Goal: Manage account settings

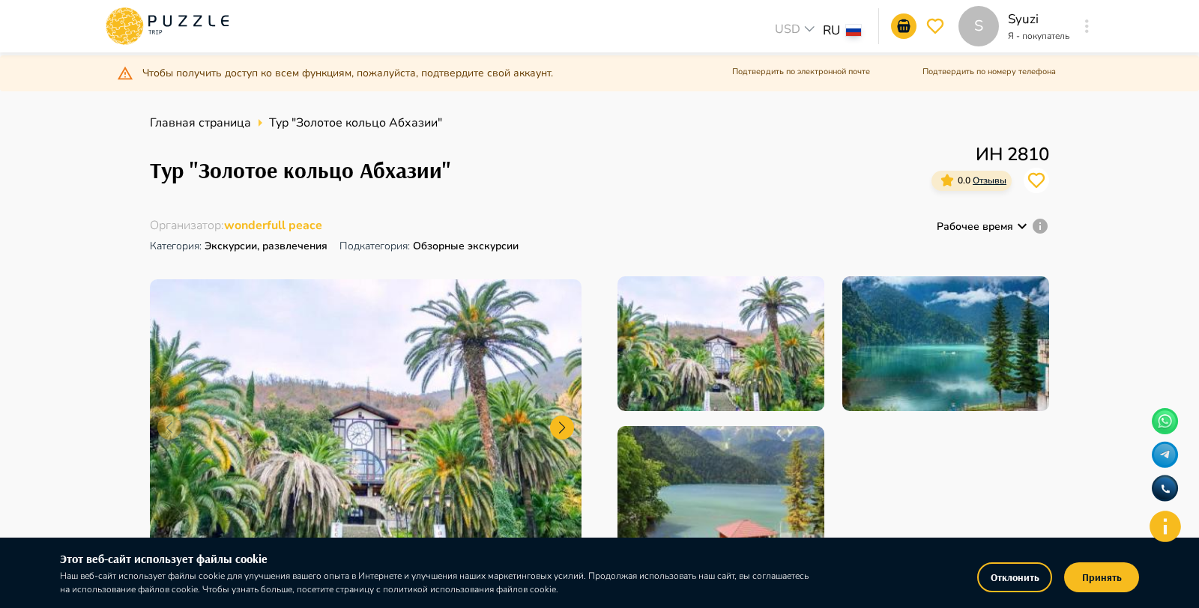
scroll to position [310, 0]
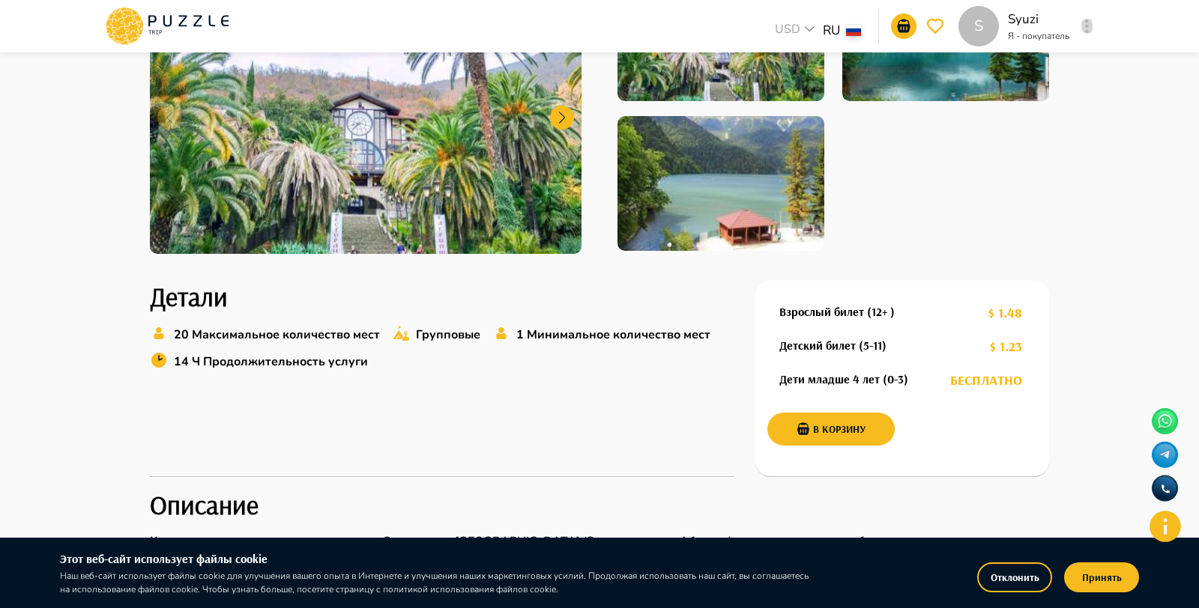
click at [1083, 33] on button "button" at bounding box center [1086, 26] width 11 height 21
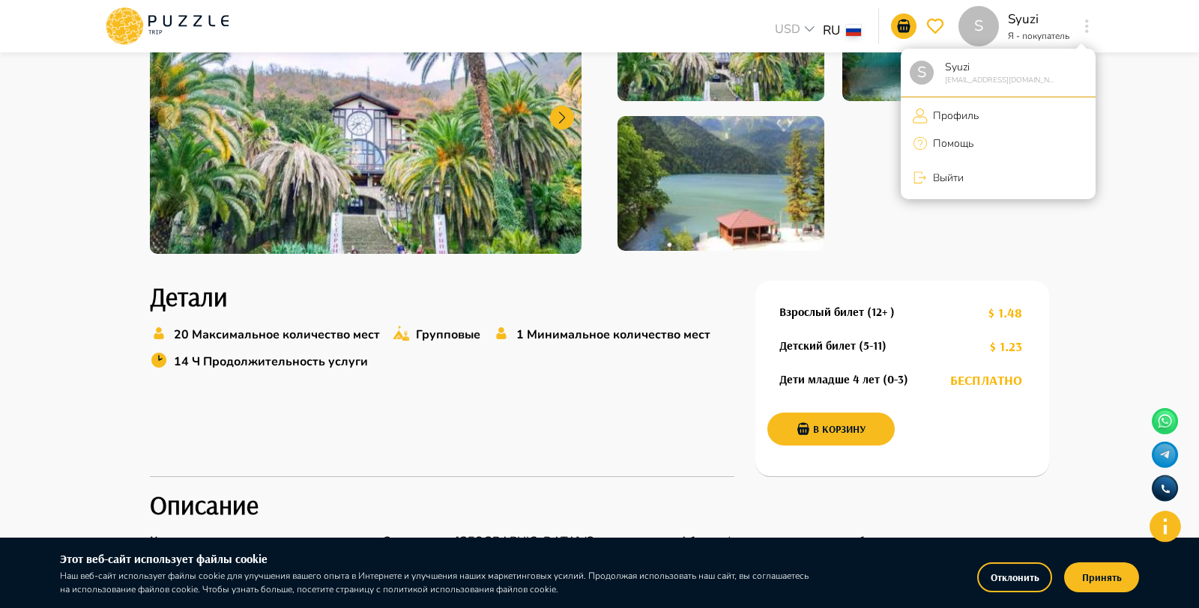
click at [791, 19] on div at bounding box center [599, 304] width 1199 height 608
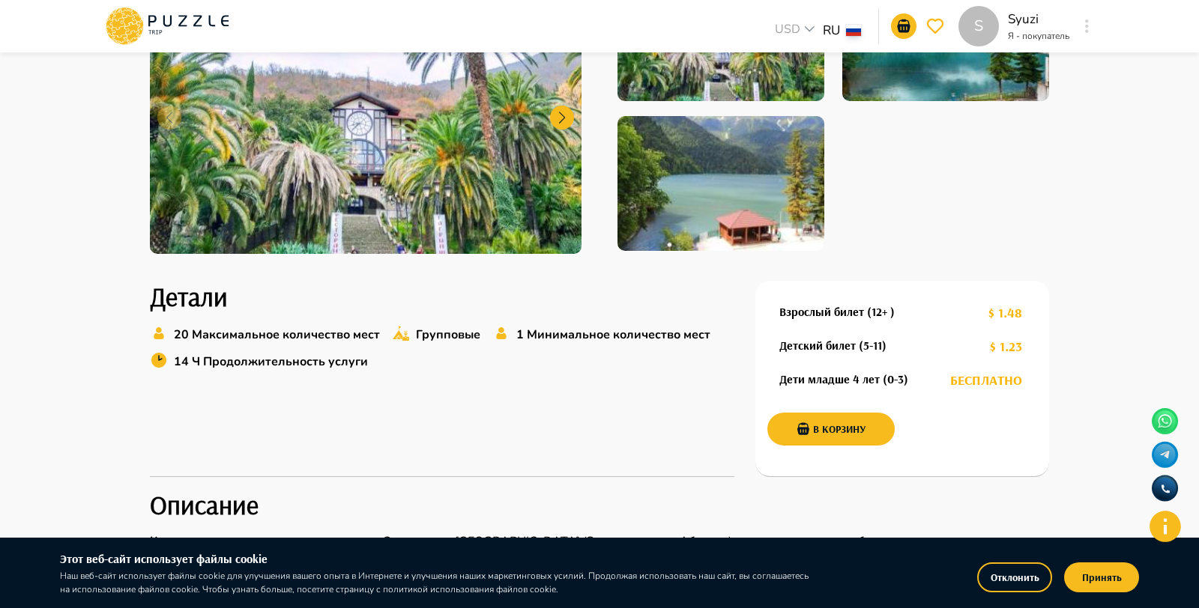
click at [792, 76] on li "RUB" at bounding box center [795, 85] width 49 height 25
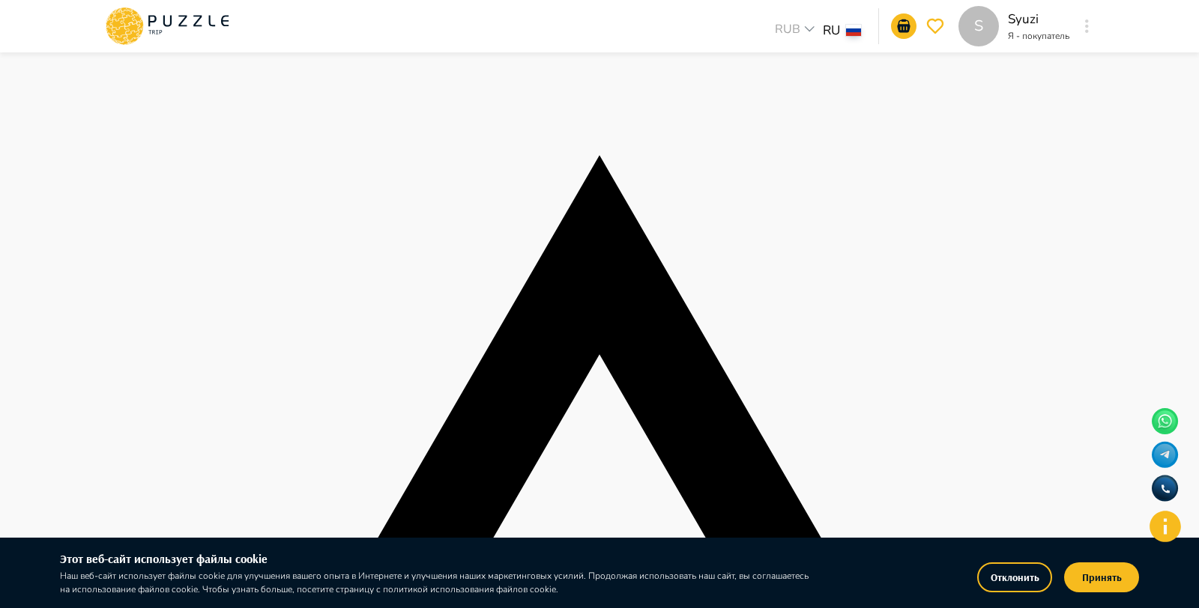
click at [1083, 30] on button "button" at bounding box center [1086, 26] width 11 height 21
